Goal: Task Accomplishment & Management: Use online tool/utility

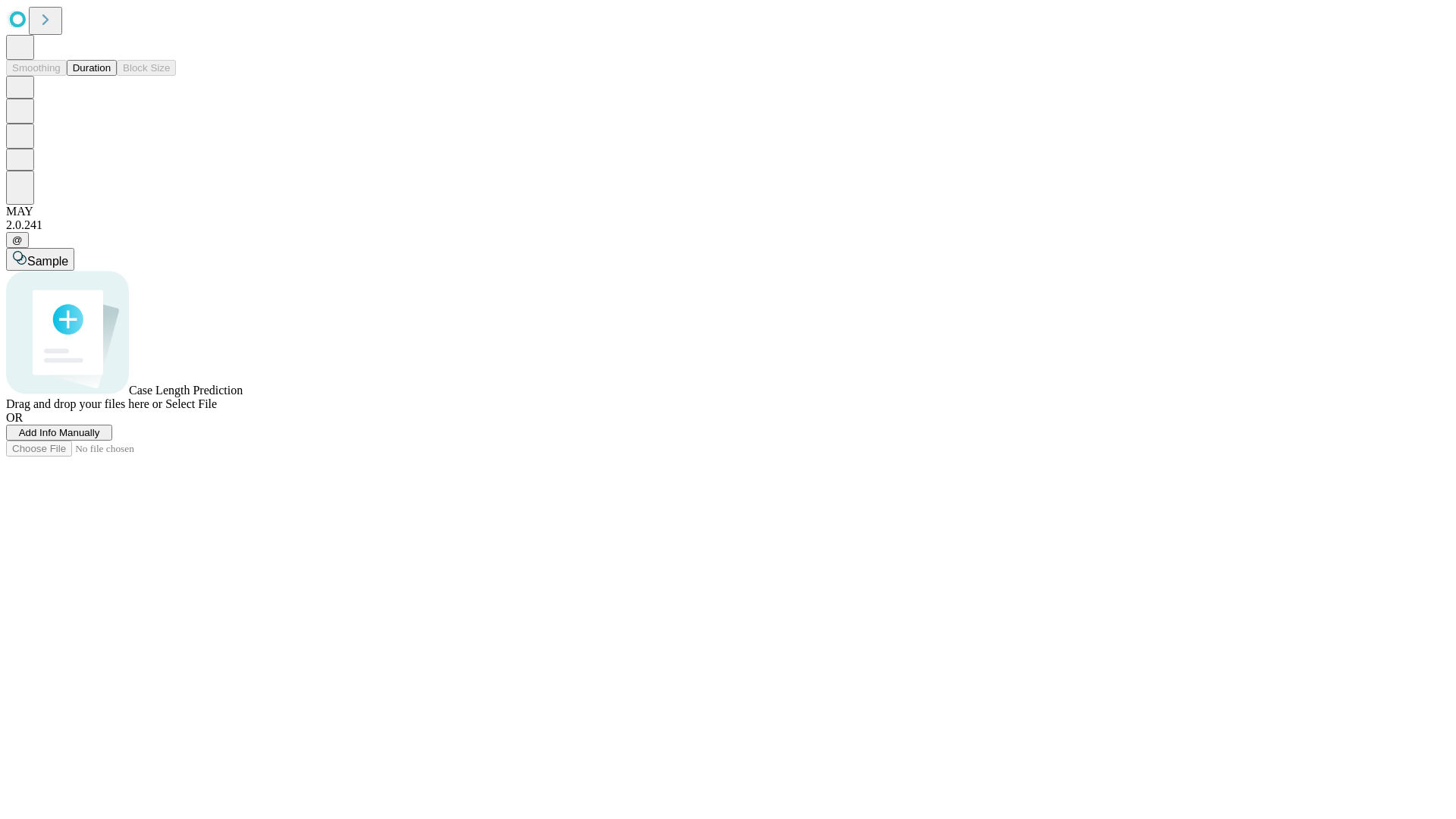
click at [100, 438] on span "Add Info Manually" at bounding box center [59, 432] width 81 height 12
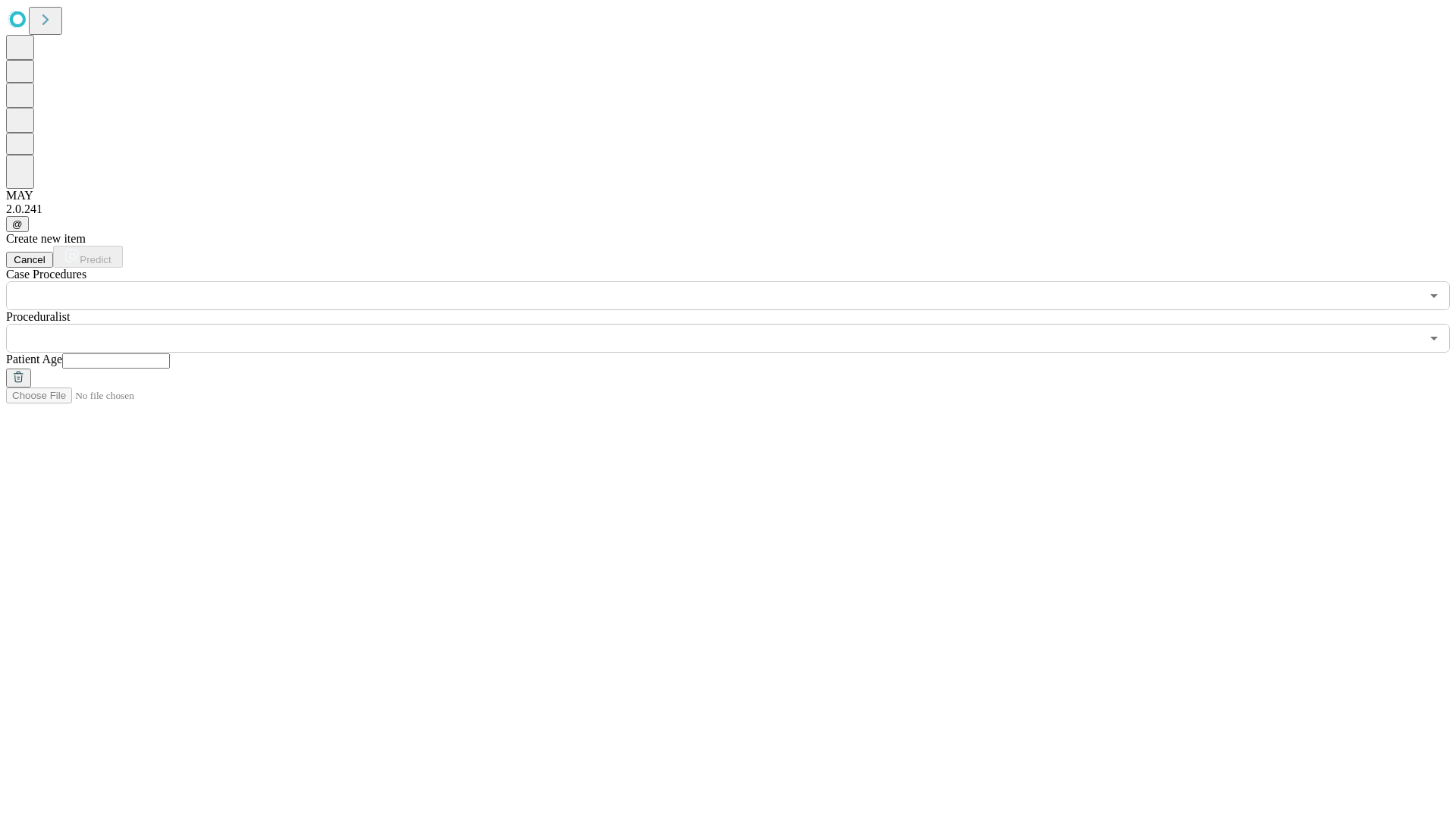
click at [170, 353] on input "text" at bounding box center [116, 360] width 107 height 15
type input "**"
click at [739, 324] on input "text" at bounding box center [713, 338] width 1414 height 29
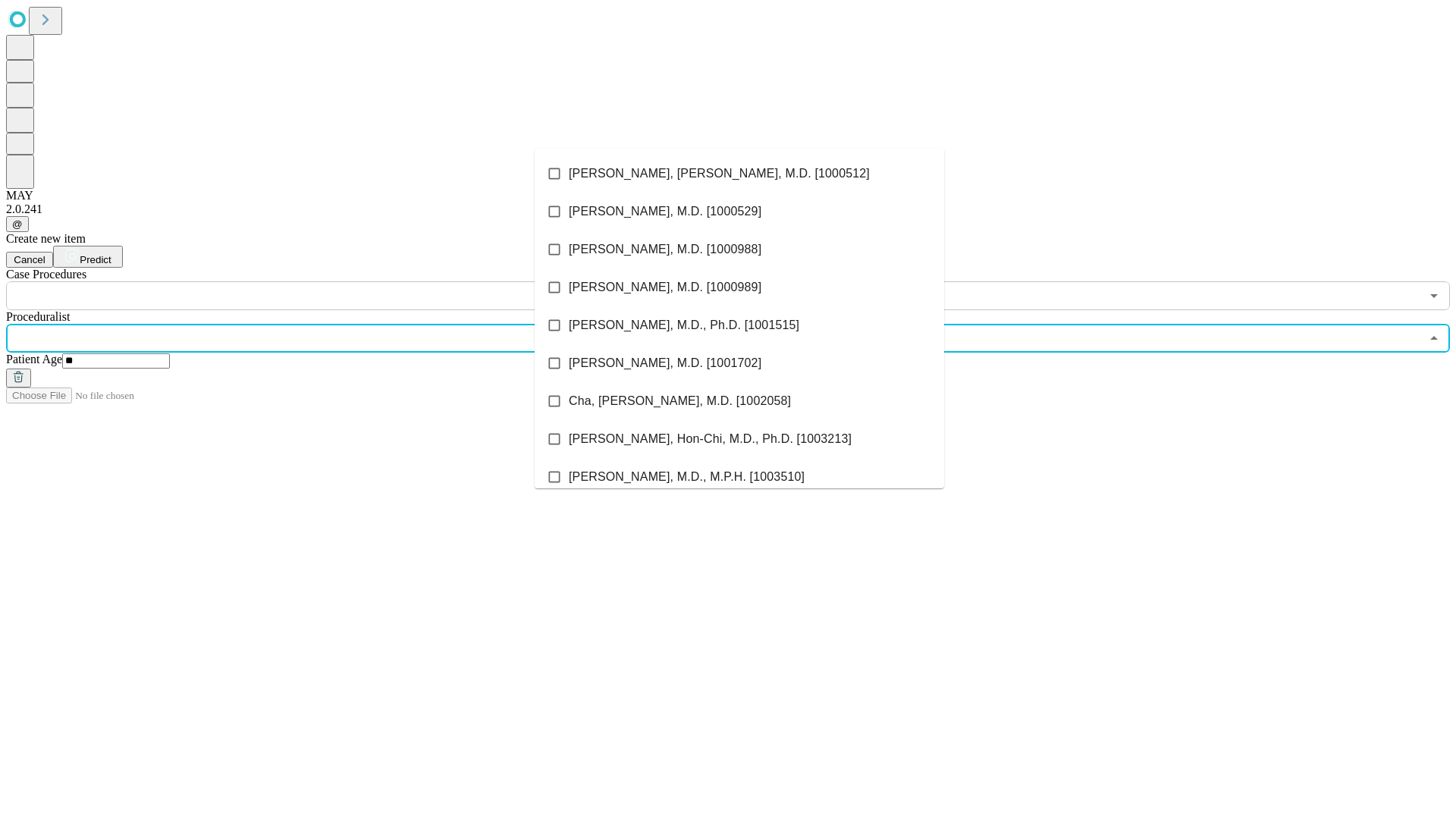
click at [740, 173] on li "[PERSON_NAME], [PERSON_NAME], M.D. [1000512]" at bounding box center [740, 173] width 410 height 38
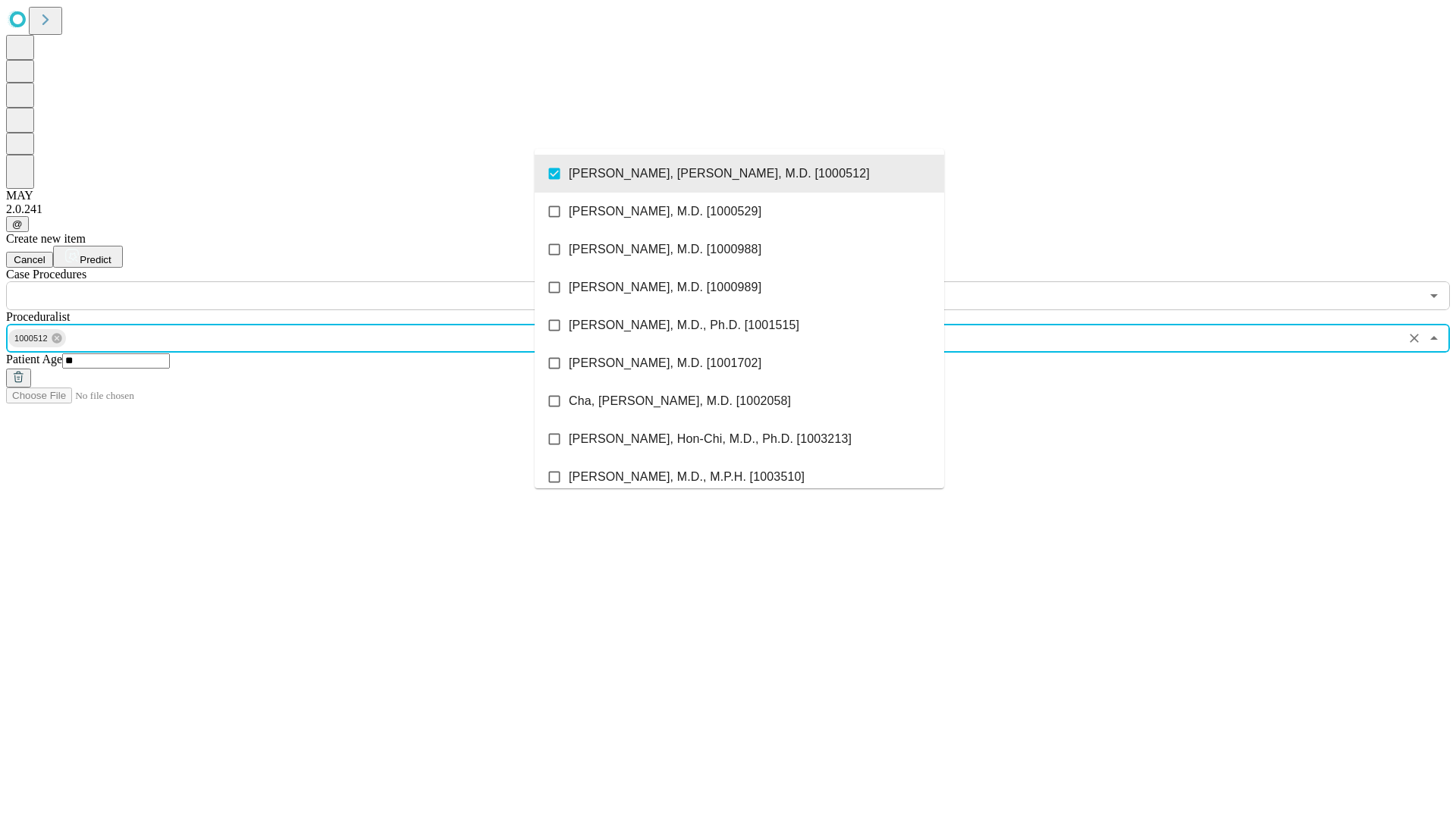
click at [318, 282] on input "text" at bounding box center [713, 296] width 1414 height 29
